Goal: Find specific page/section: Find specific page/section

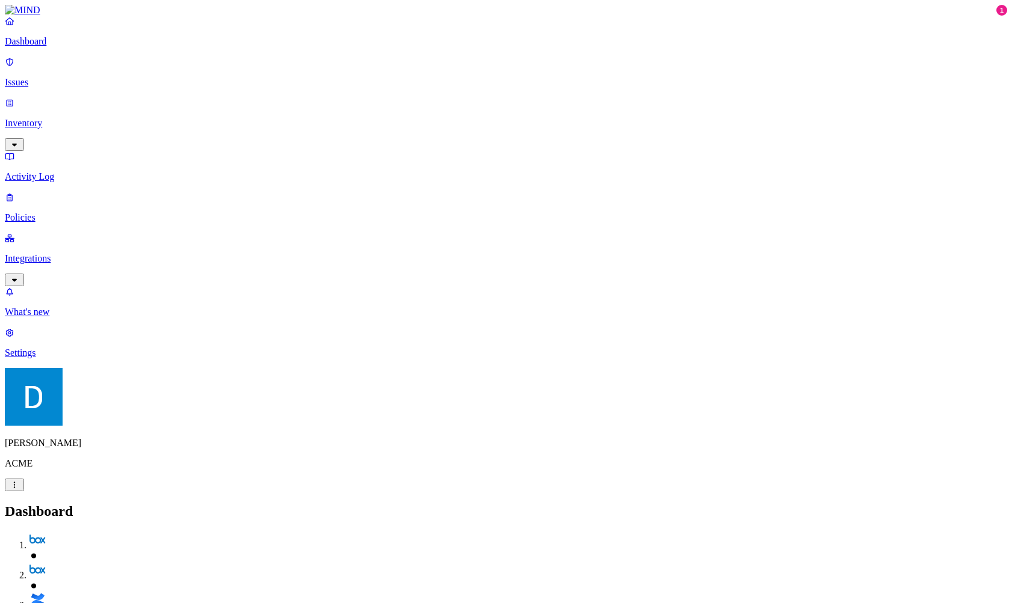
click at [59, 253] on p "Integrations" at bounding box center [506, 258] width 1002 height 11
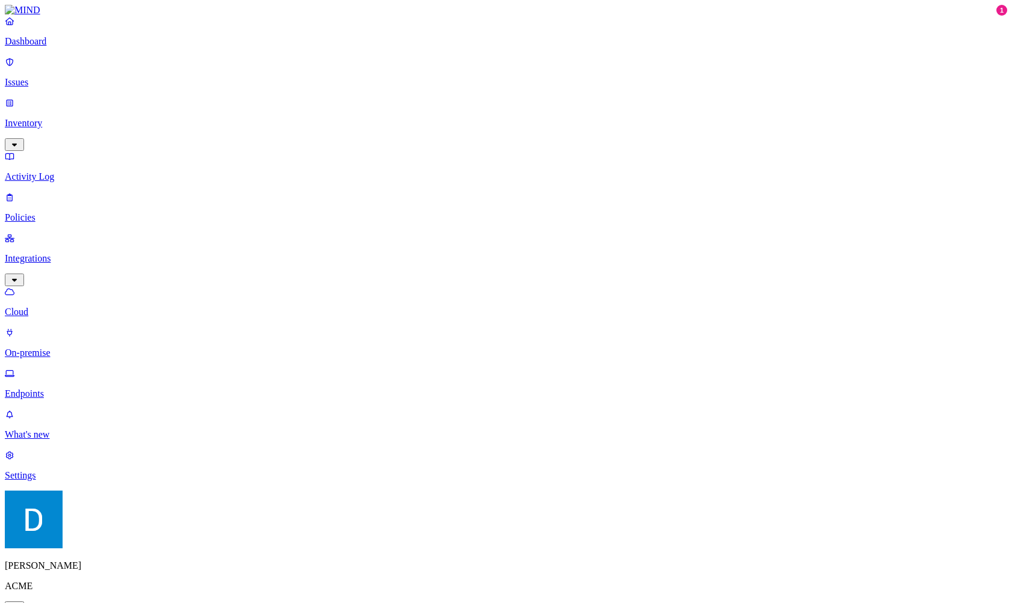
click at [53, 212] on p "Policies" at bounding box center [506, 217] width 1002 height 11
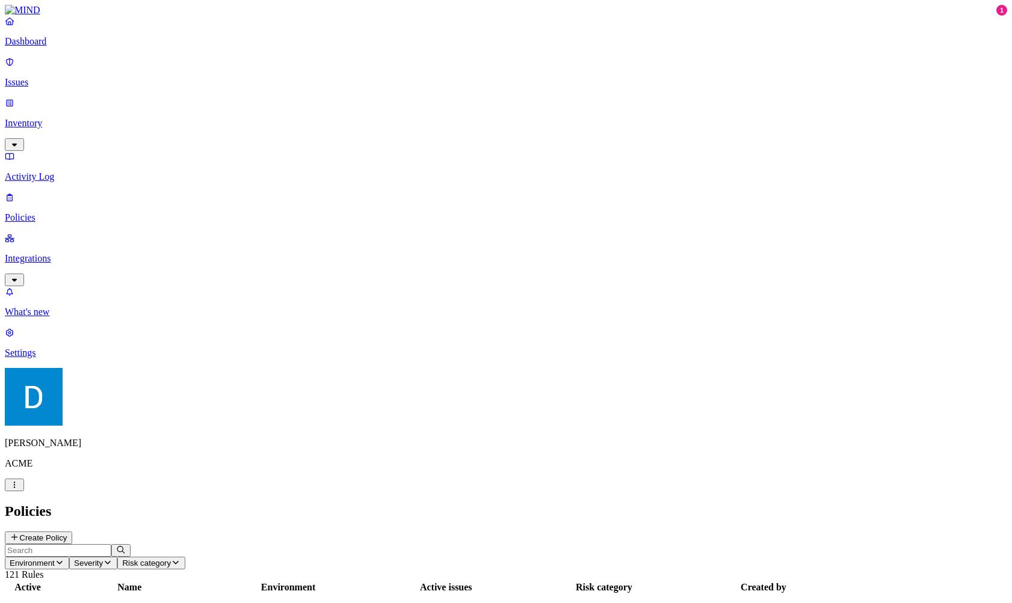
click at [572, 504] on h2 "Policies" at bounding box center [506, 512] width 1002 height 16
click at [584, 504] on div "Policies Create Policy" at bounding box center [506, 524] width 1002 height 41
click at [103, 559] on span "Severity" at bounding box center [88, 563] width 29 height 9
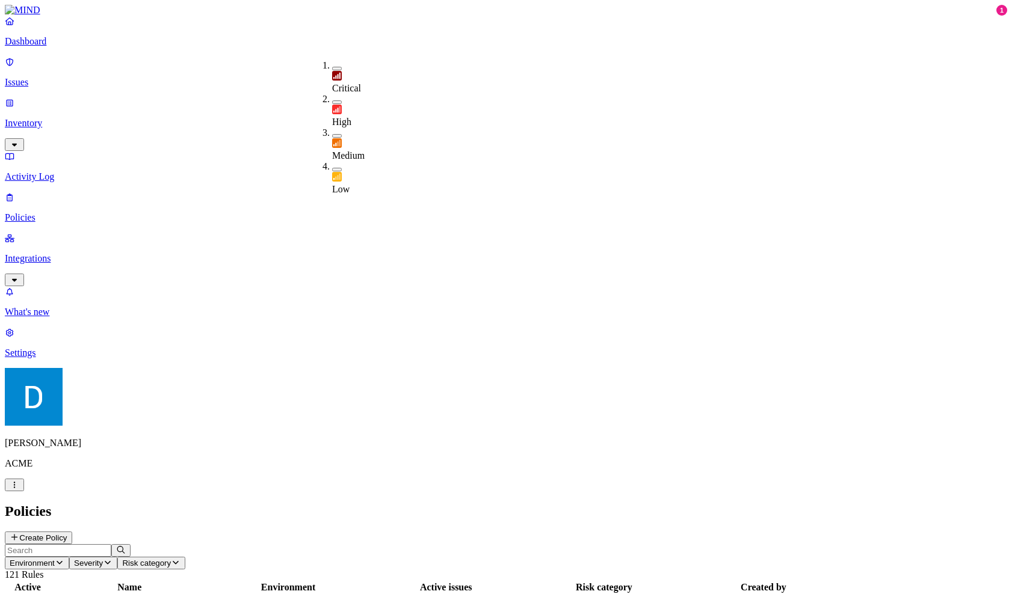
click at [103, 559] on span "Severity" at bounding box center [88, 563] width 29 height 9
click at [81, 118] on p "Inventory" at bounding box center [506, 123] width 1002 height 11
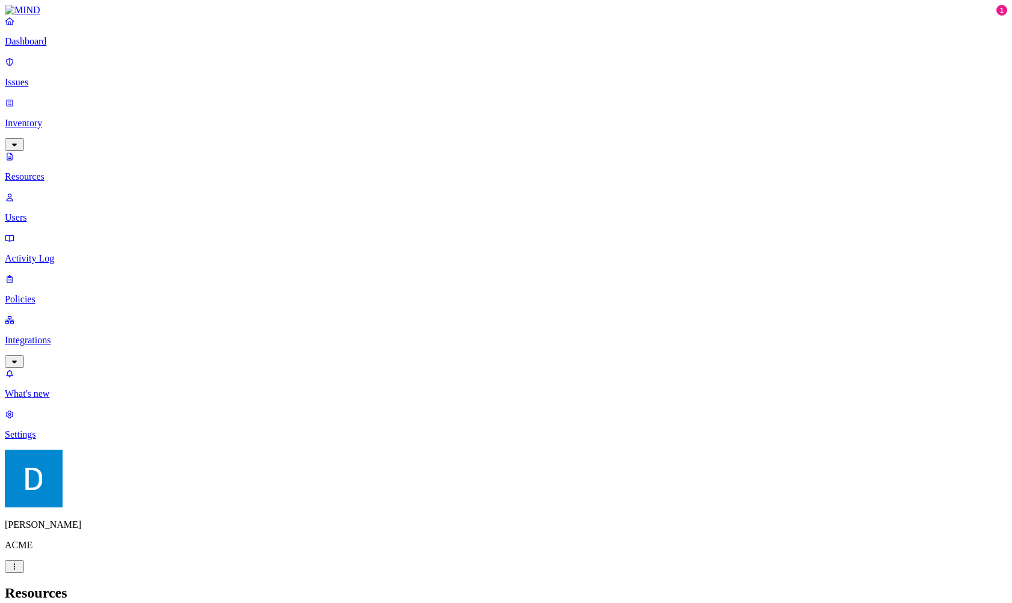
click at [78, 212] on p "Users" at bounding box center [506, 217] width 1002 height 11
type input "danie"
type input "[PERSON_NAME]"
click at [304, 585] on header "Users" at bounding box center [506, 593] width 1002 height 16
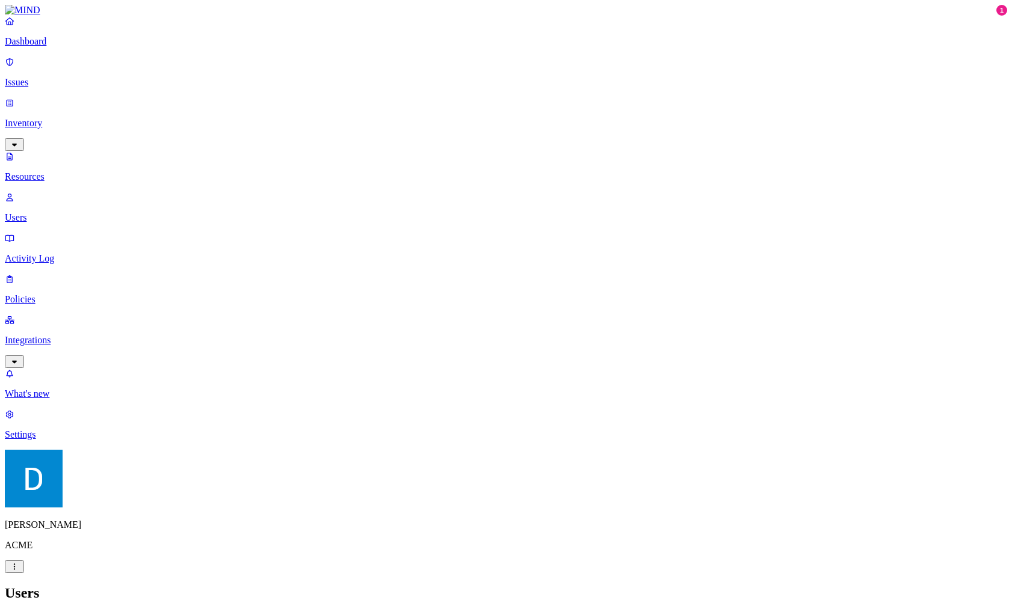
click at [102, 171] on p "Resources" at bounding box center [506, 176] width 1002 height 11
